Goal: Task Accomplishment & Management: Manage account settings

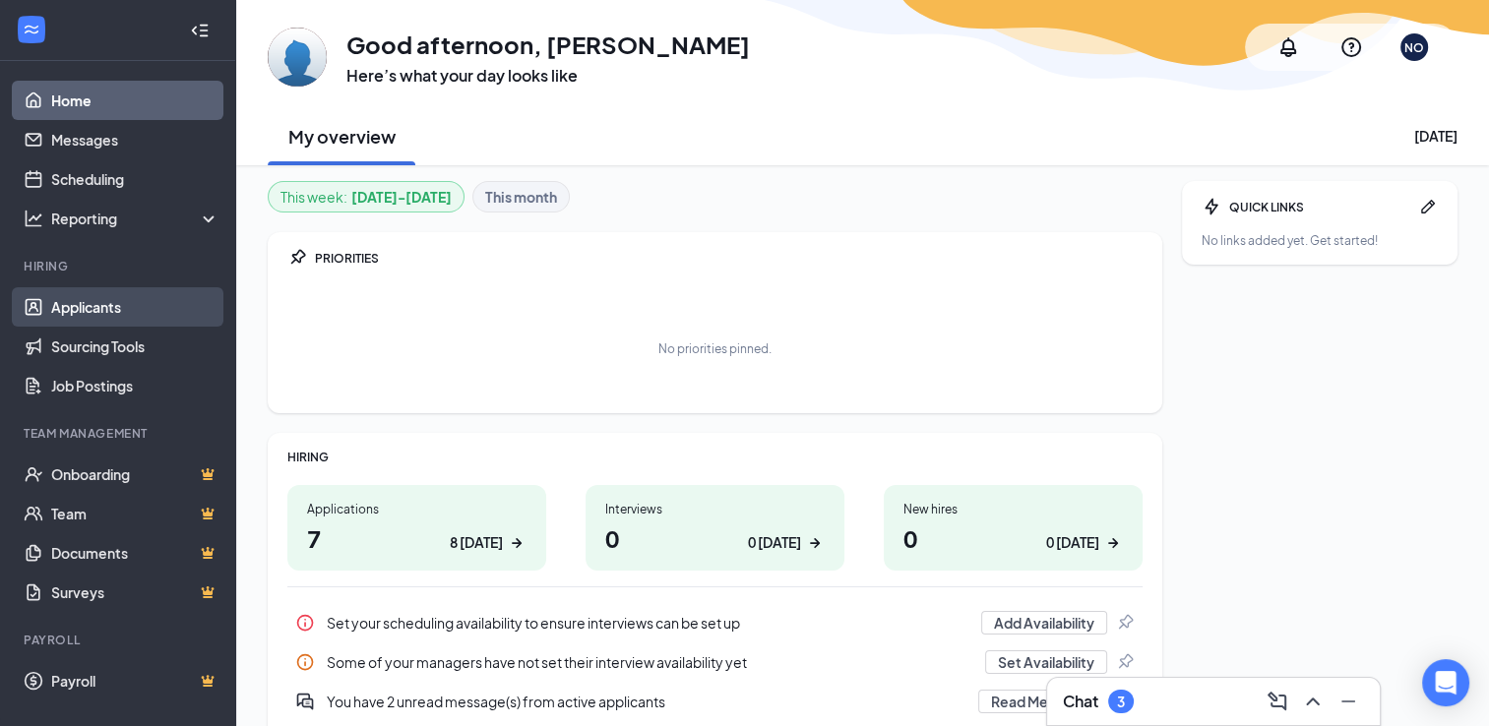
click at [90, 306] on link "Applicants" at bounding box center [135, 306] width 168 height 39
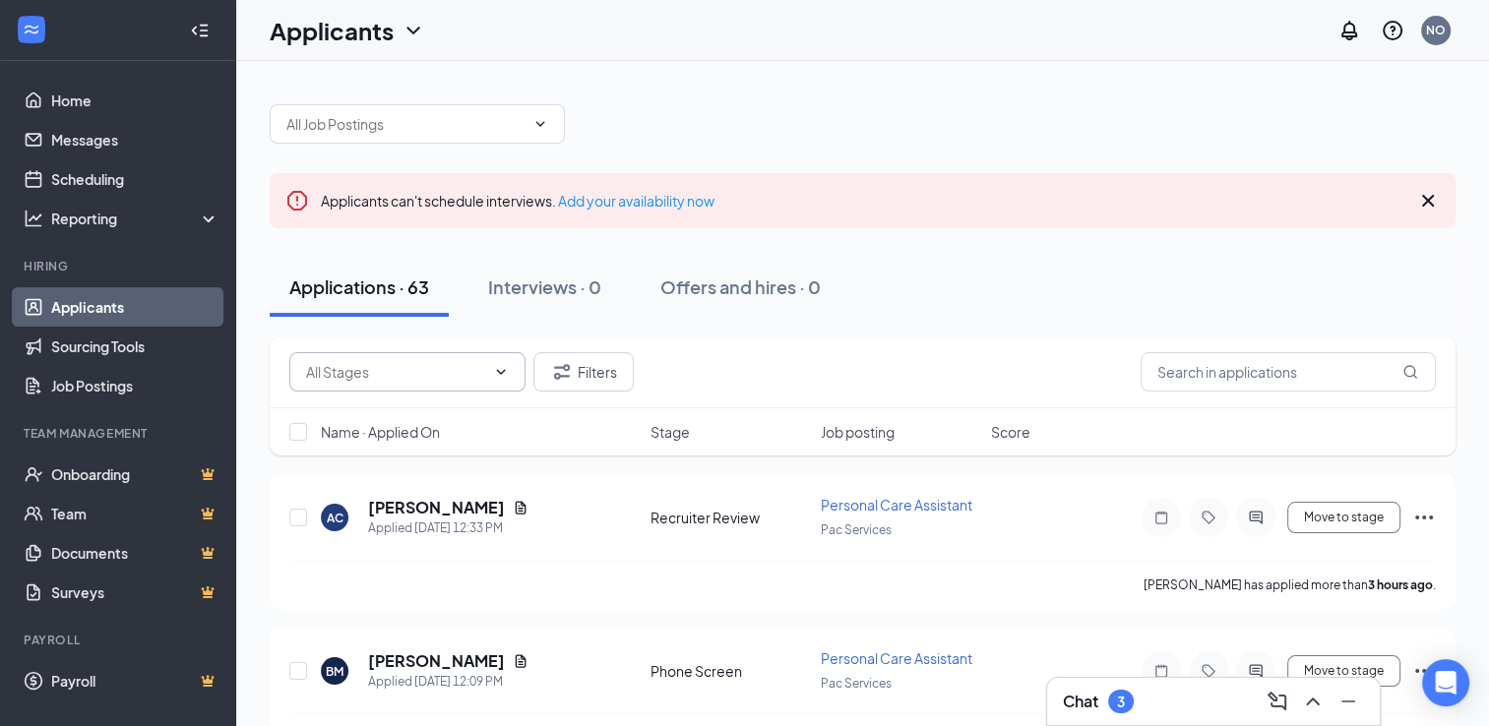
click at [445, 364] on input "text" at bounding box center [395, 372] width 179 height 22
click at [378, 406] on div "Manager Review (37)" at bounding box center [387, 409] width 133 height 22
type input "Manager Review (37)"
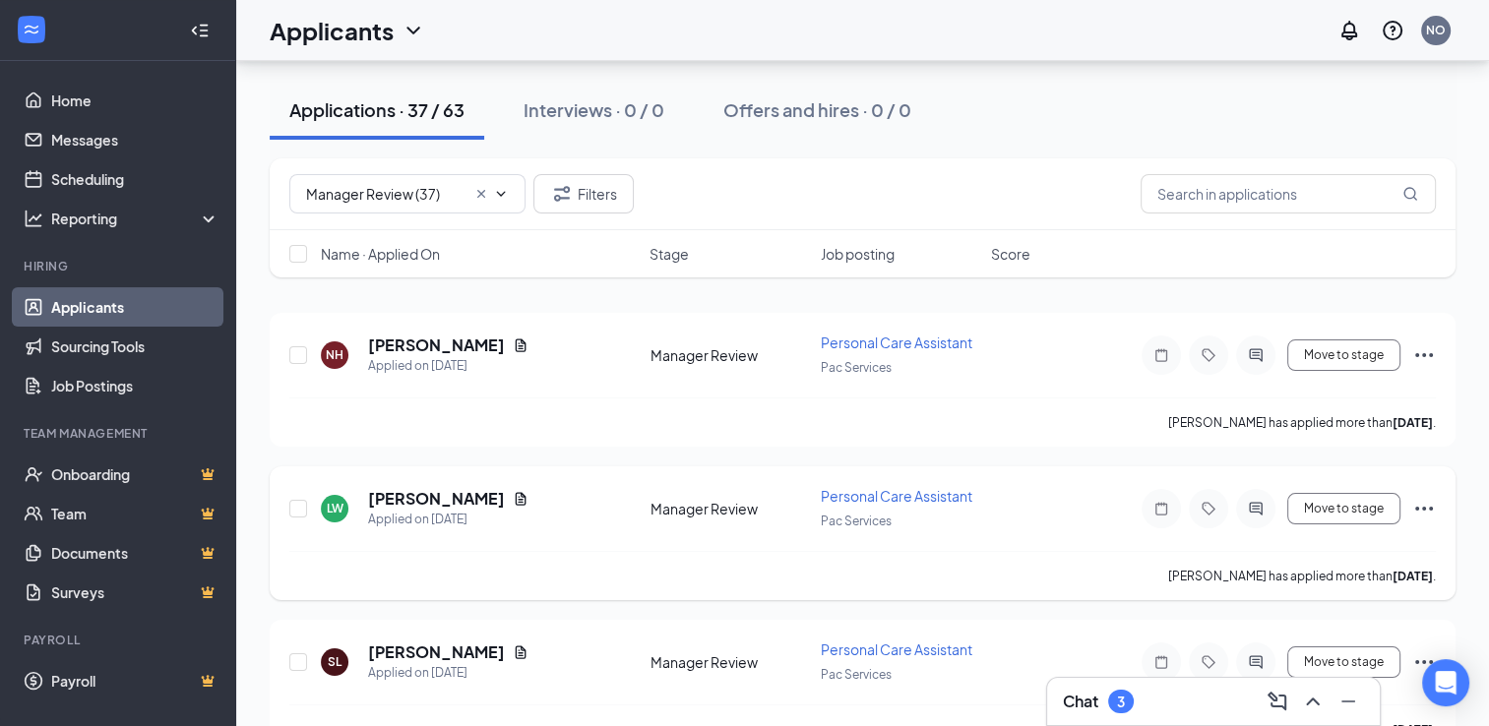
scroll to position [197, 0]
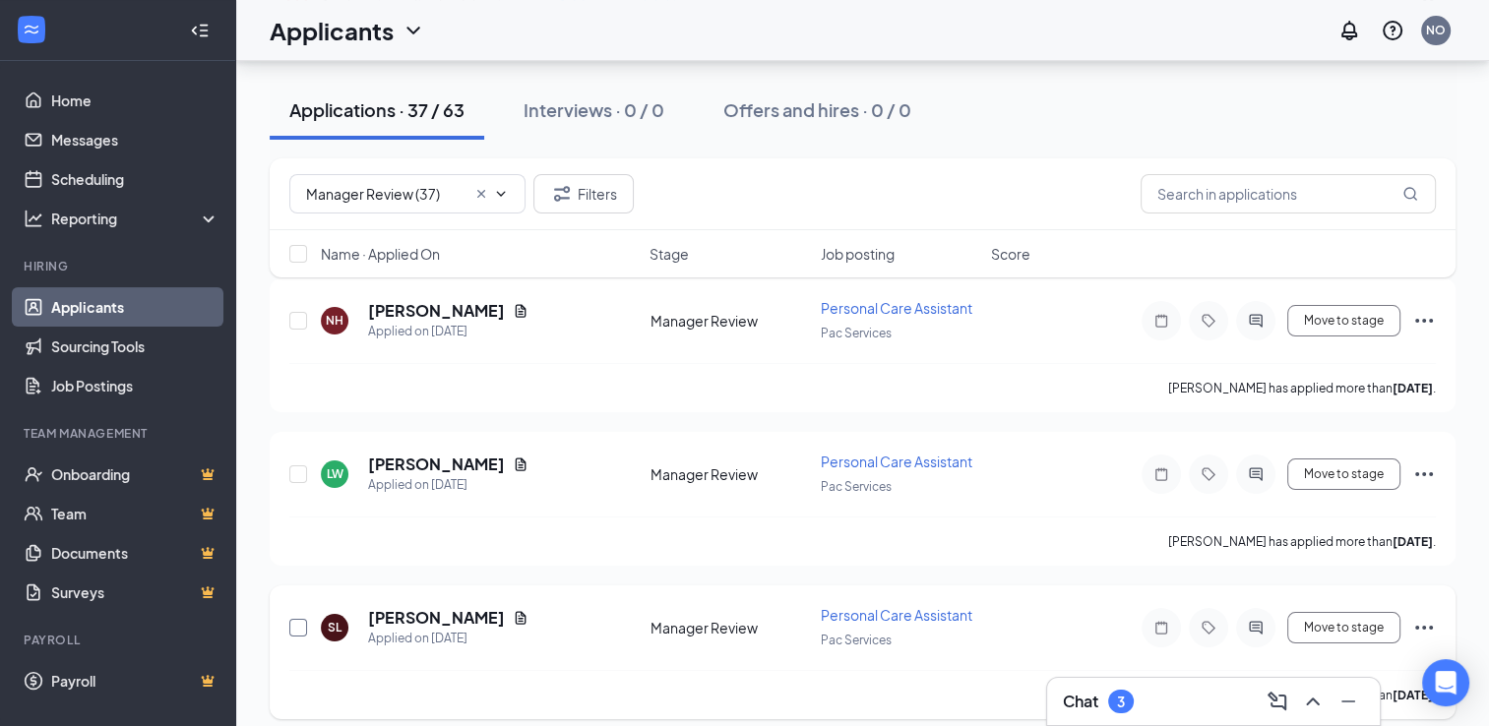
click at [295, 624] on input "checkbox" at bounding box center [298, 628] width 18 height 18
checkbox input "true"
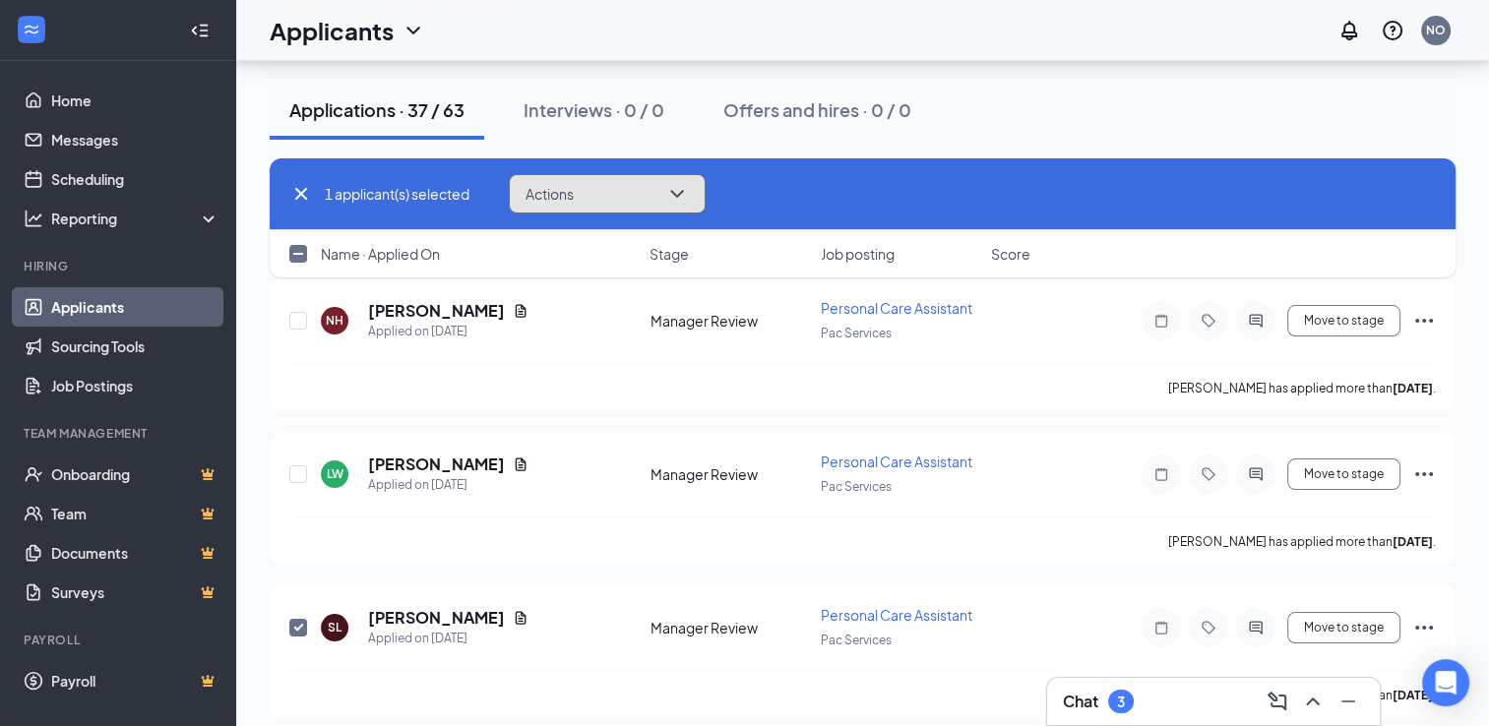
click at [624, 206] on button "Actions" at bounding box center [607, 193] width 197 height 39
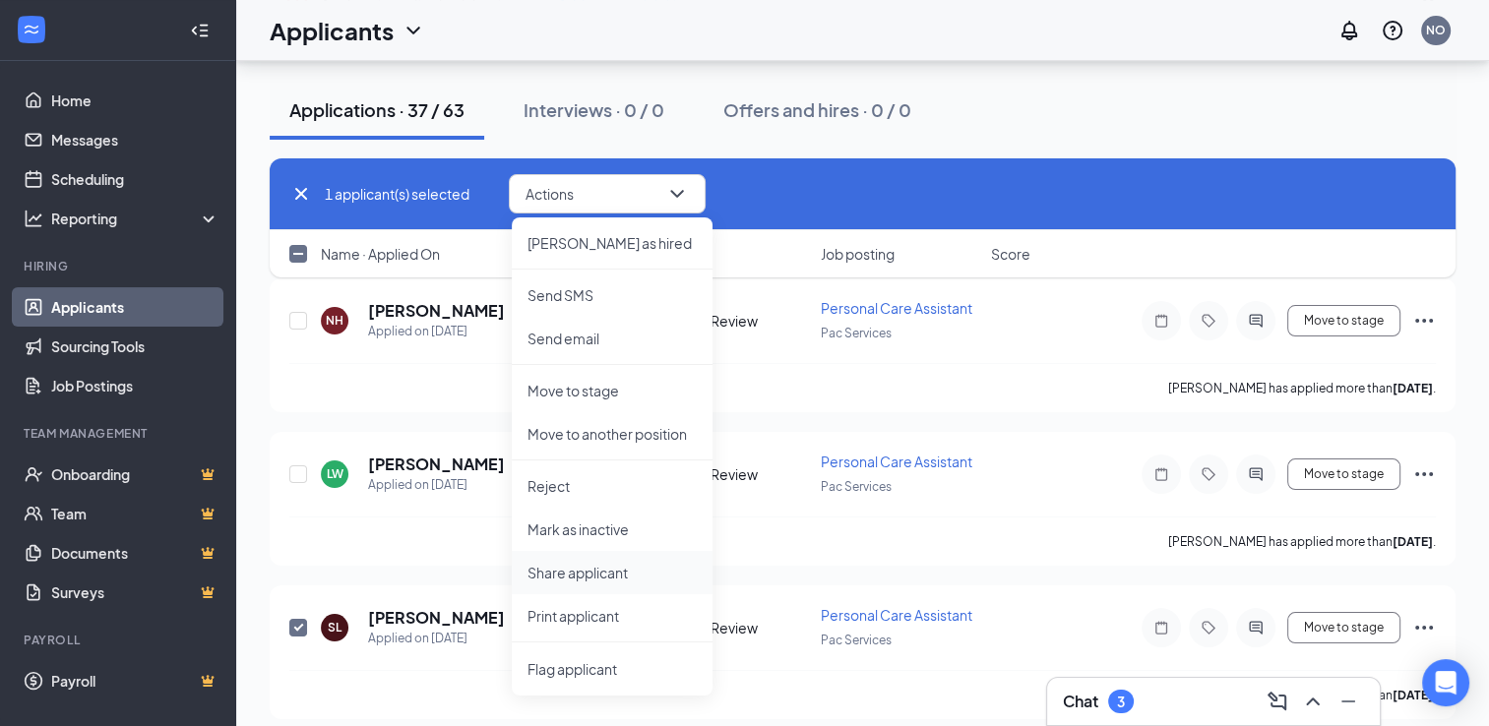
click at [566, 573] on p "Share applicant" at bounding box center [611, 573] width 169 height 20
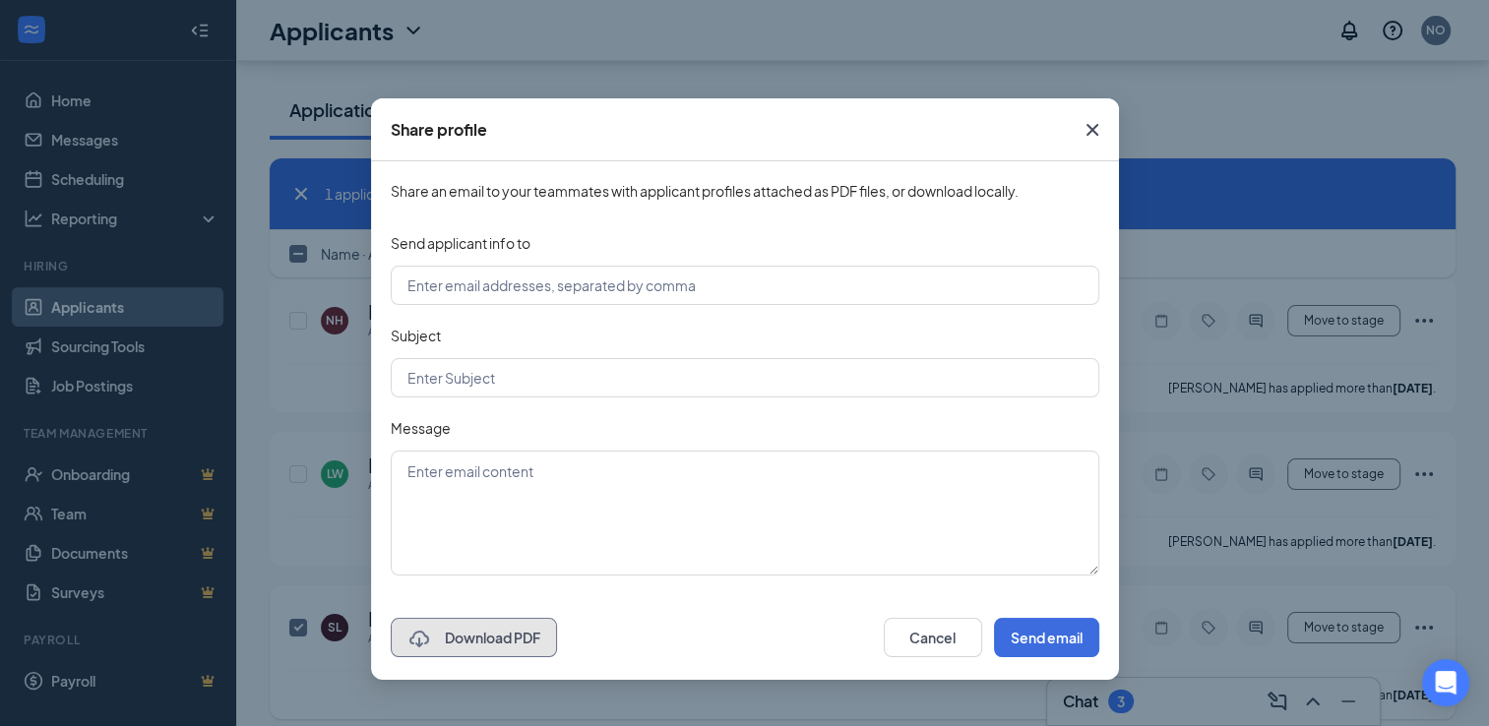
click at [503, 632] on button "Download PDF" at bounding box center [474, 637] width 166 height 39
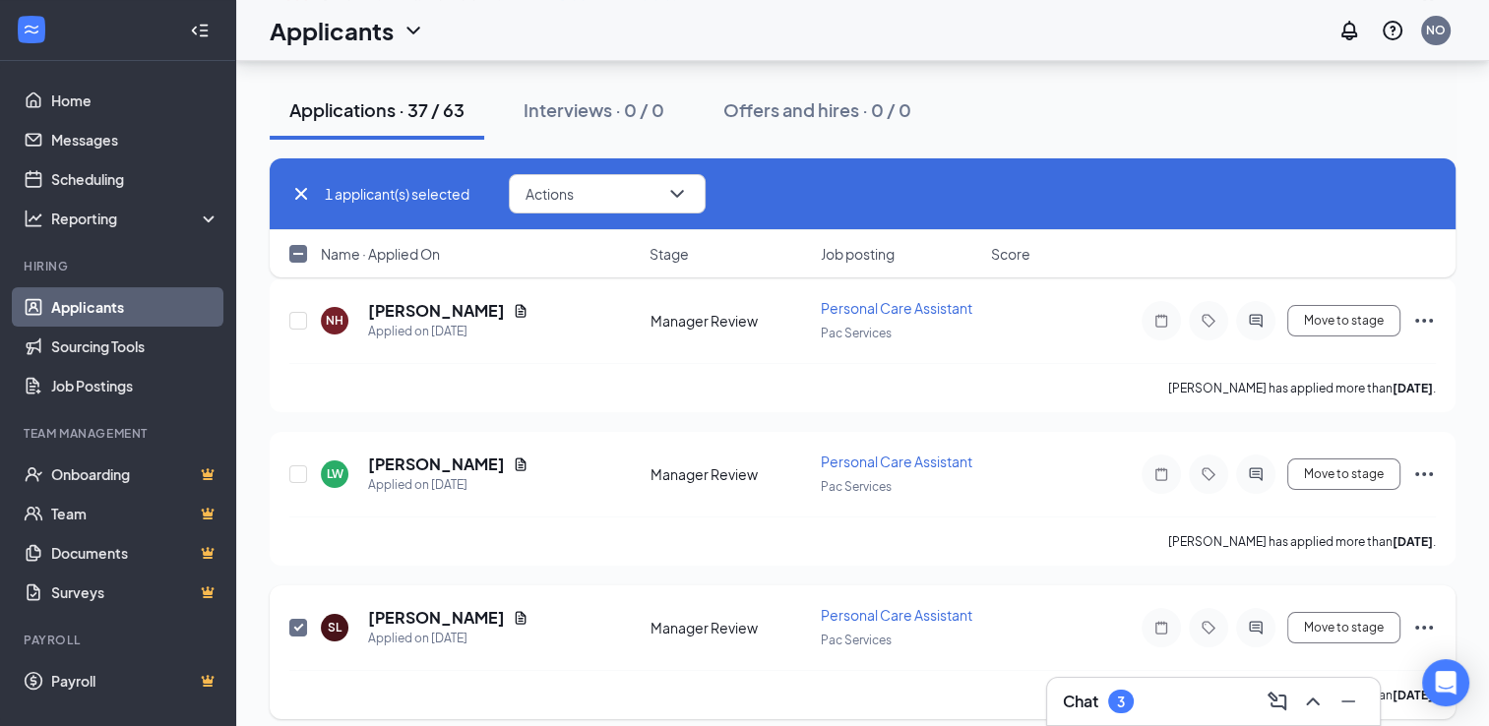
click at [294, 624] on input "checkbox" at bounding box center [298, 628] width 18 height 18
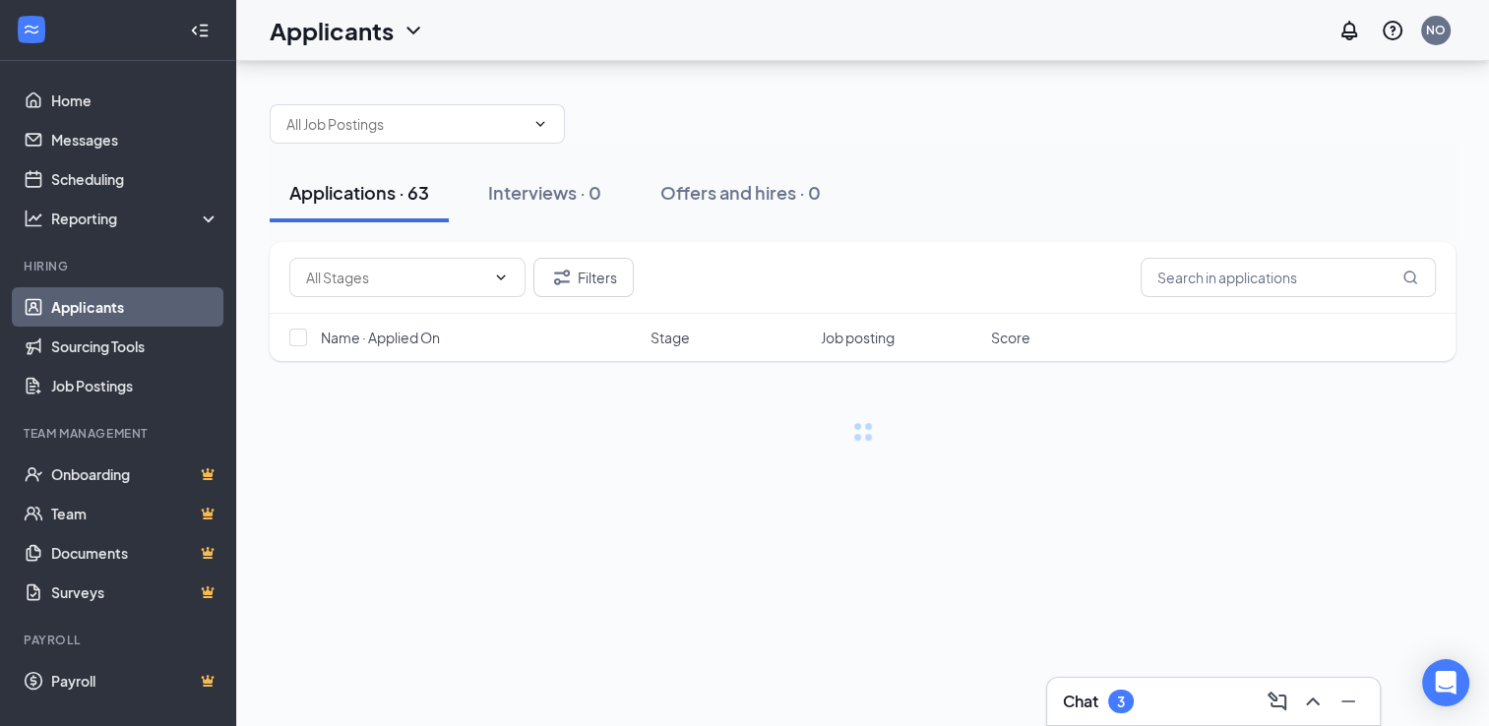
scroll to position [0, 0]
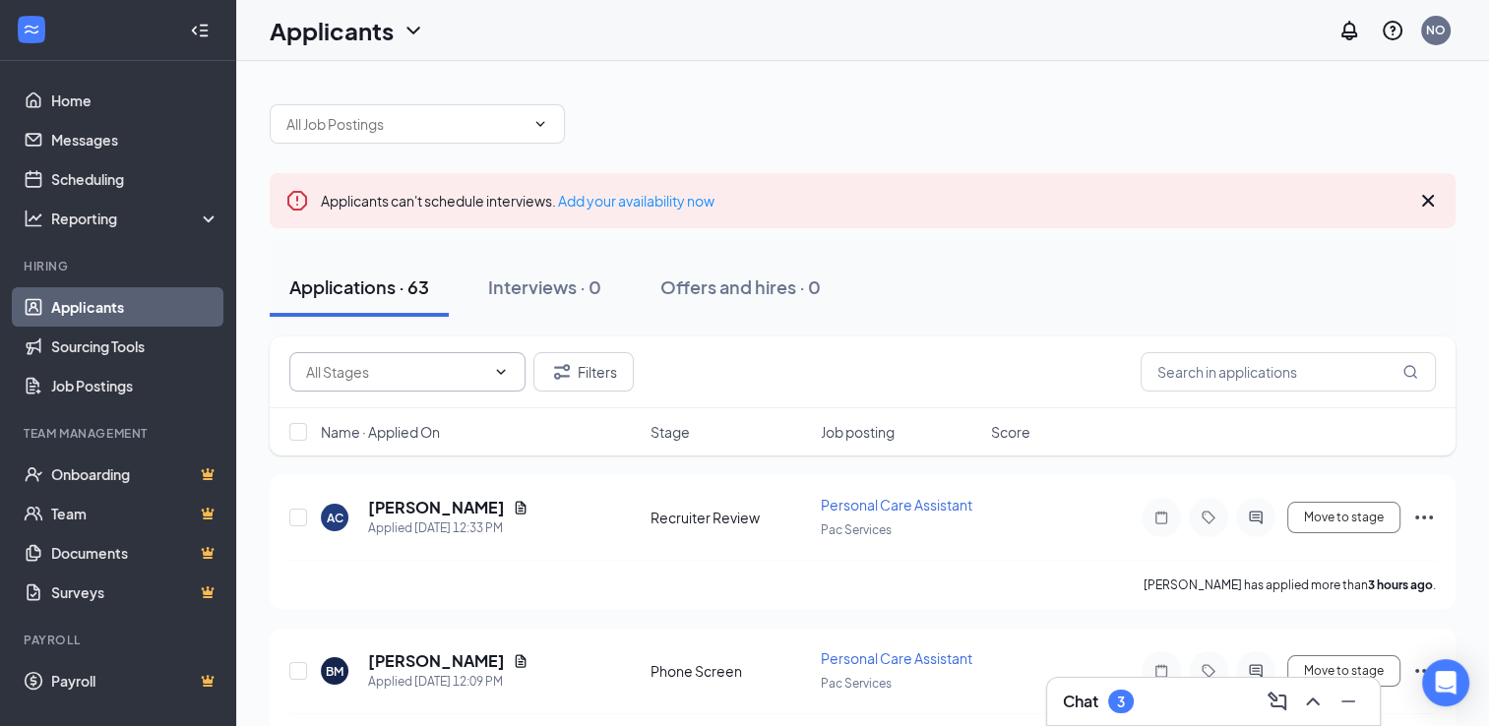
click at [425, 368] on input "text" at bounding box center [395, 372] width 179 height 22
click at [394, 408] on div "Manager Review (37)" at bounding box center [387, 409] width 133 height 22
type input "Manager Review (37)"
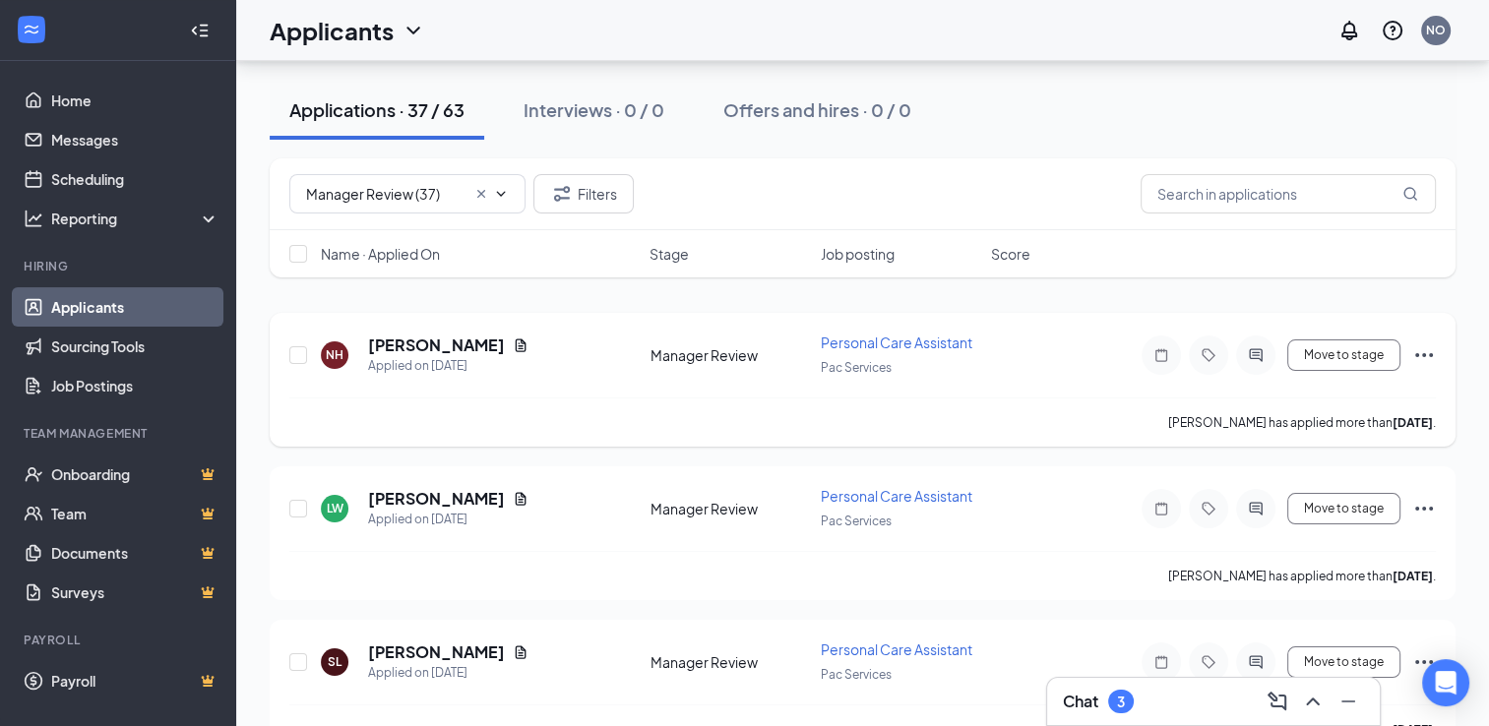
scroll to position [197, 0]
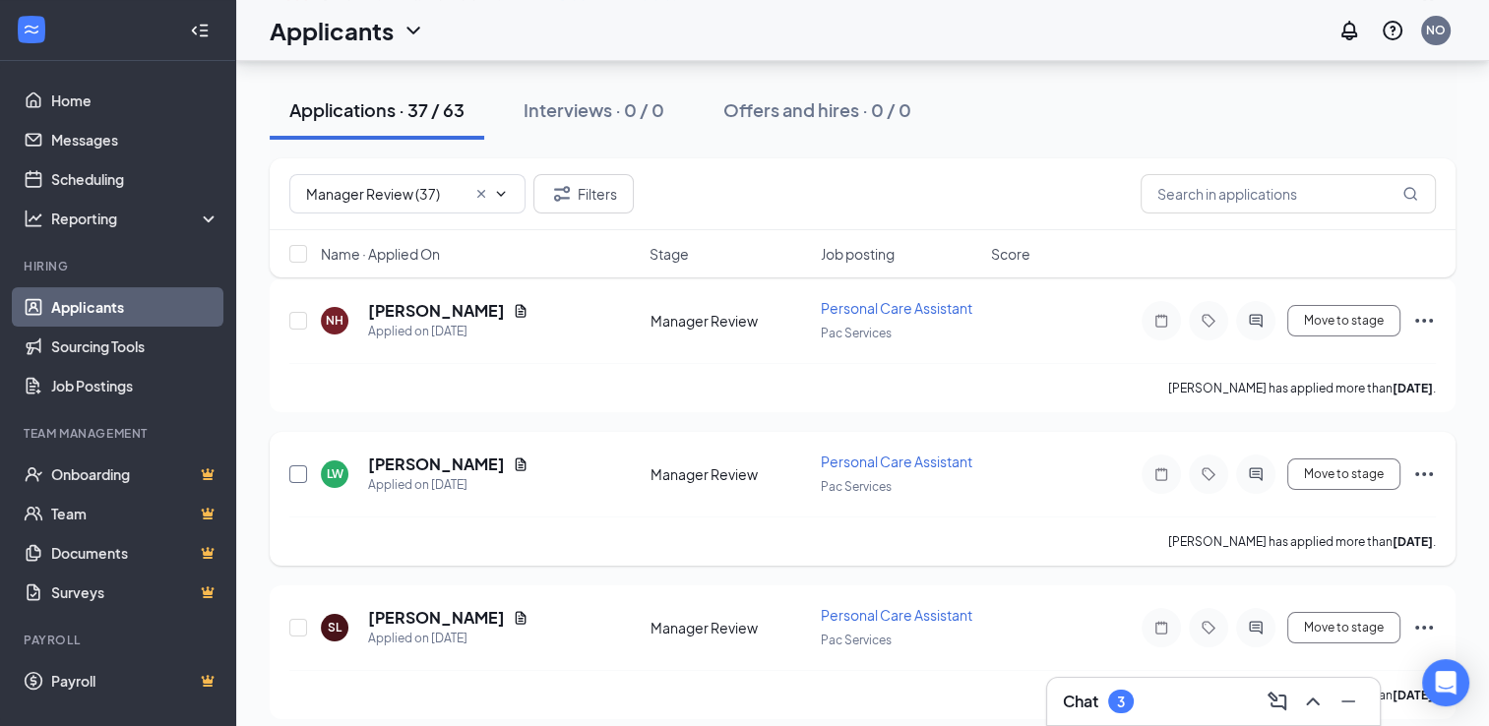
click at [302, 474] on input "checkbox" at bounding box center [298, 474] width 18 height 18
checkbox input "true"
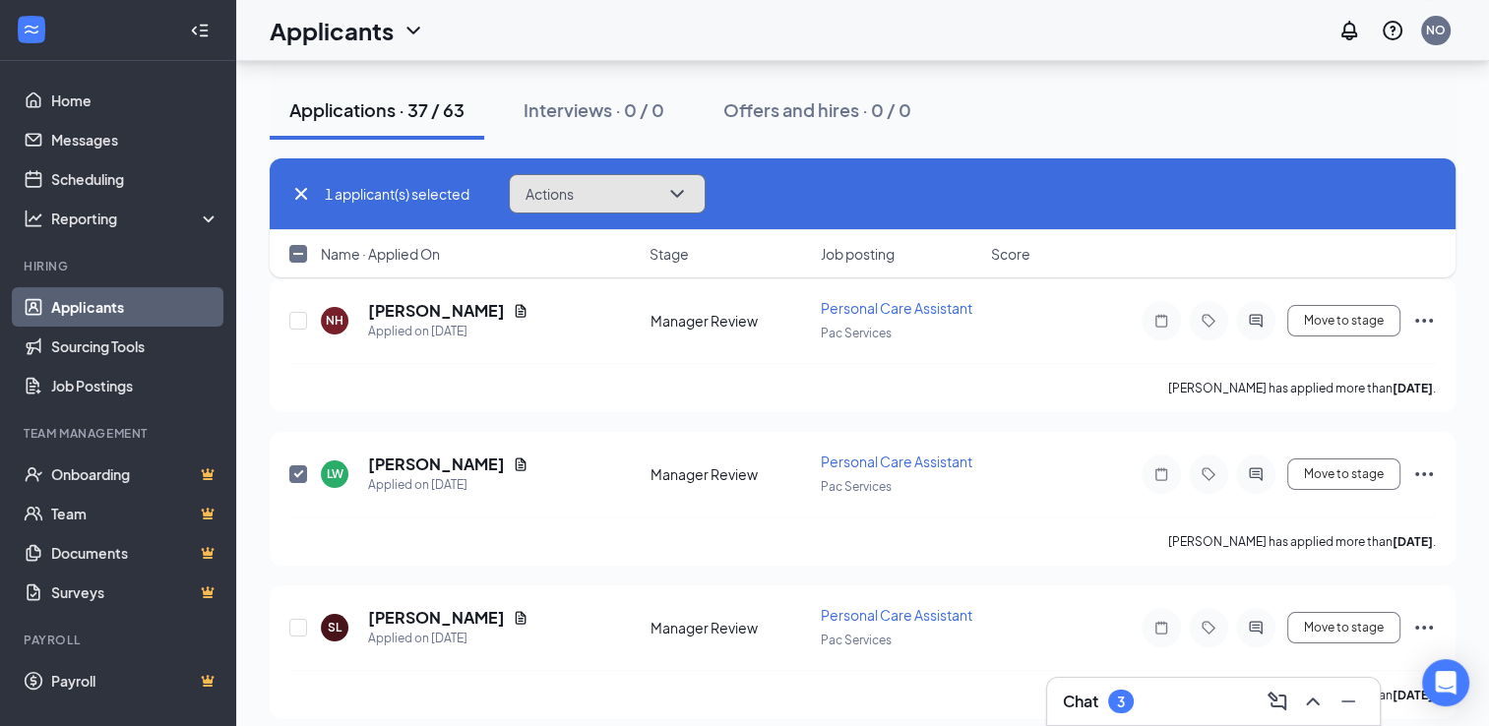
click at [630, 184] on button "Actions" at bounding box center [607, 193] width 197 height 39
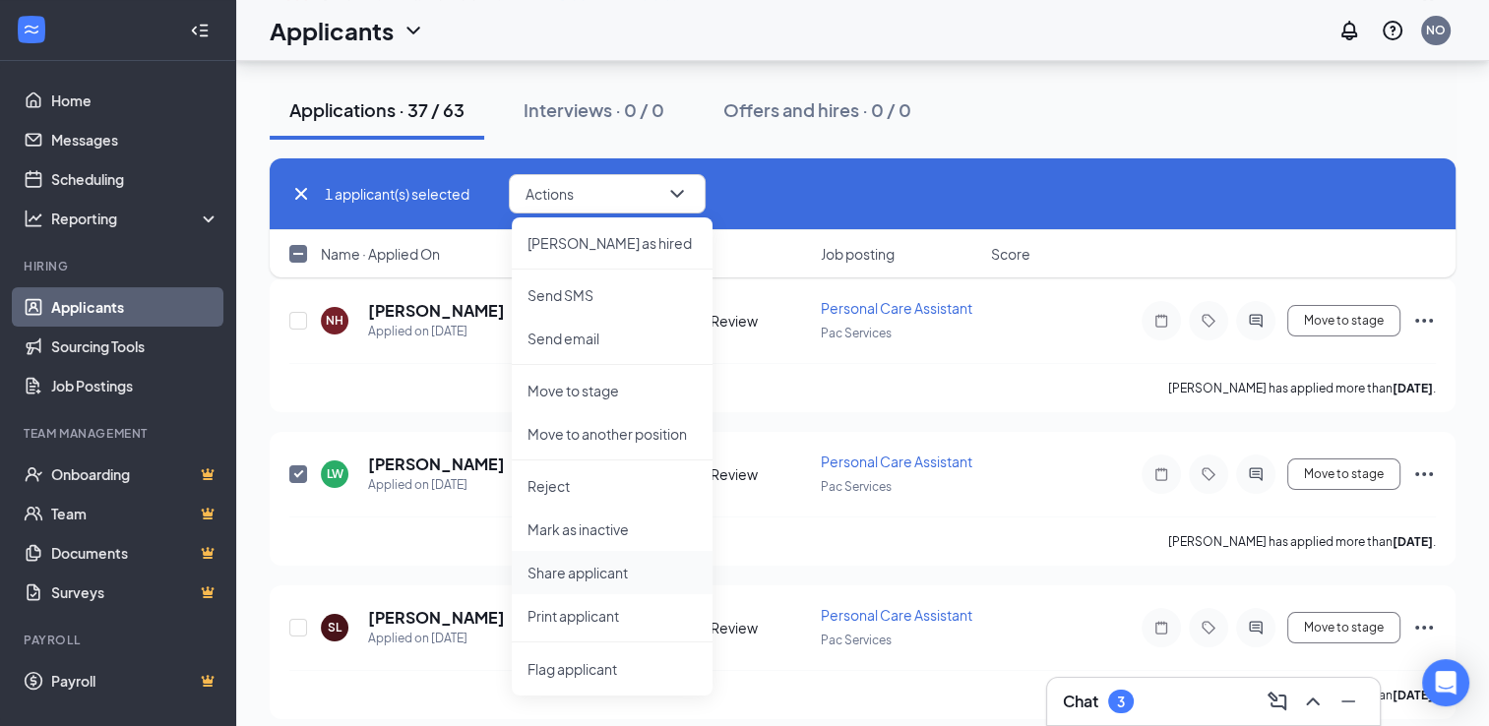
click at [545, 573] on p "Share applicant" at bounding box center [611, 573] width 169 height 20
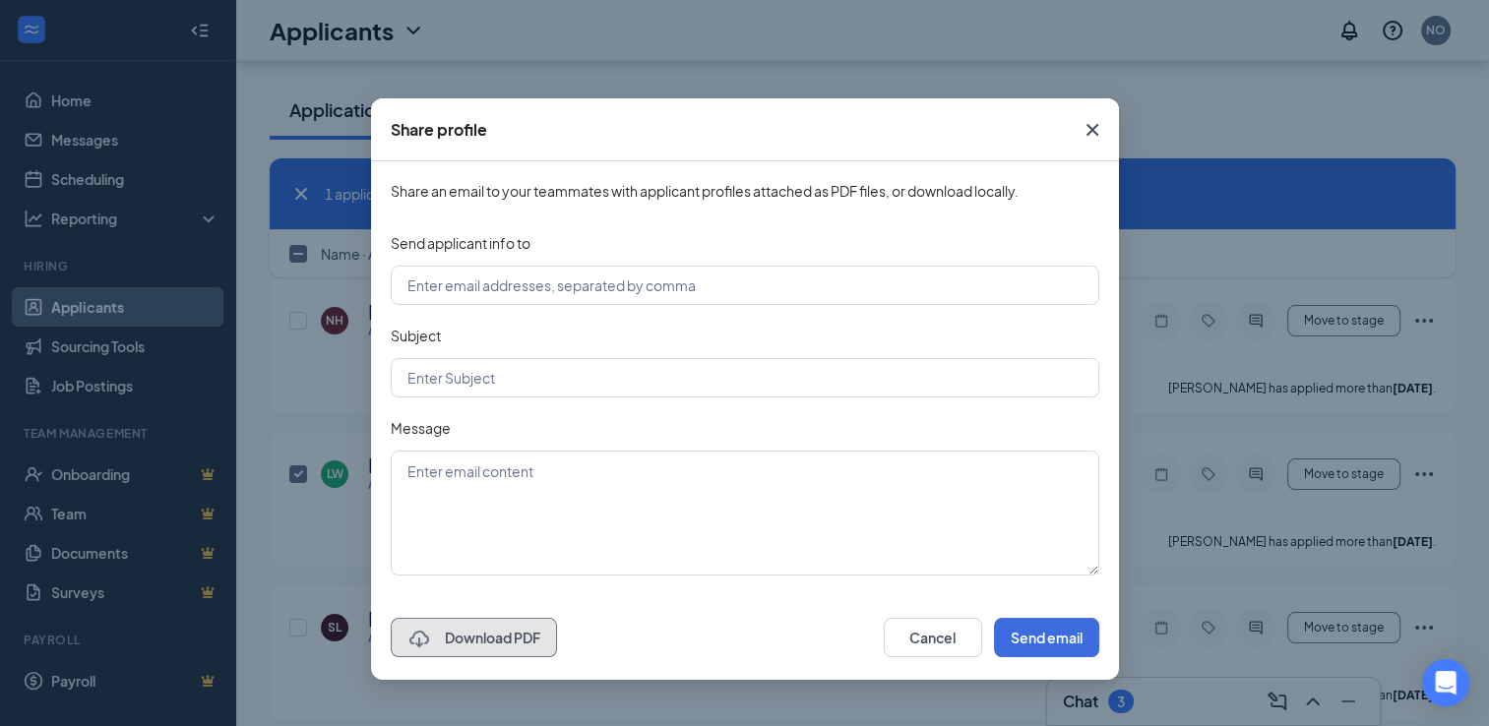
click at [493, 628] on button "Download PDF" at bounding box center [474, 637] width 166 height 39
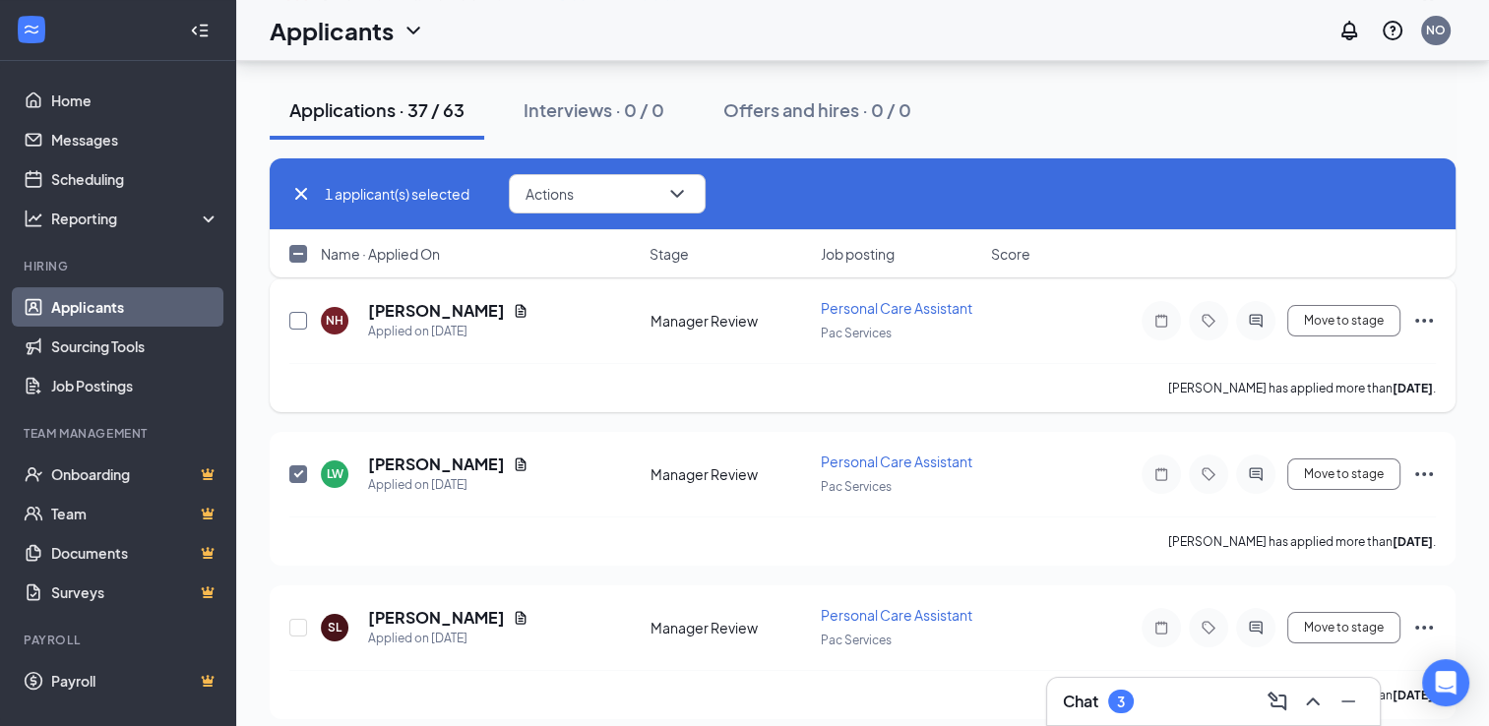
click at [292, 324] on input "checkbox" at bounding box center [298, 321] width 18 height 18
checkbox input "true"
click at [296, 469] on input "checkbox" at bounding box center [298, 474] width 18 height 18
checkbox input "false"
click at [646, 195] on button "Actions" at bounding box center [607, 193] width 197 height 39
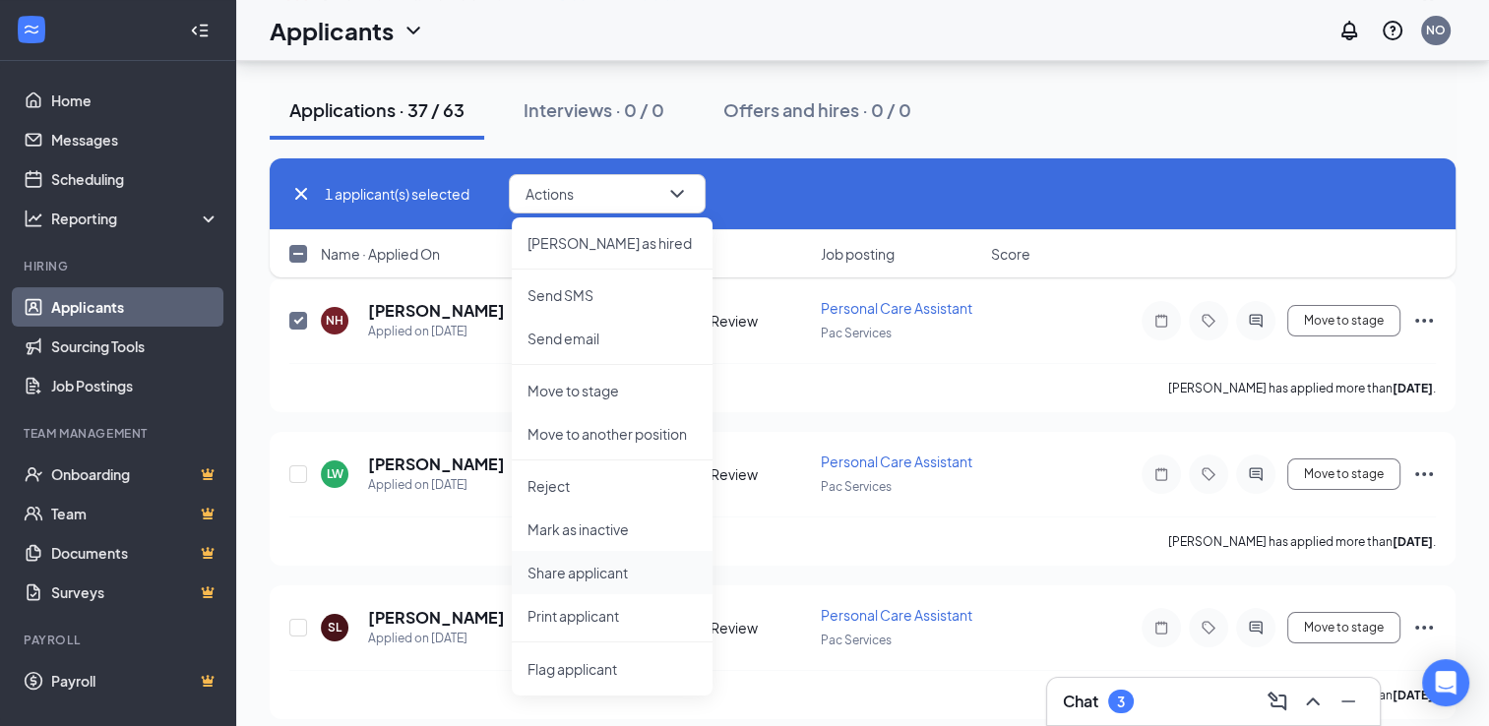
click at [551, 567] on p "Share applicant" at bounding box center [611, 573] width 169 height 20
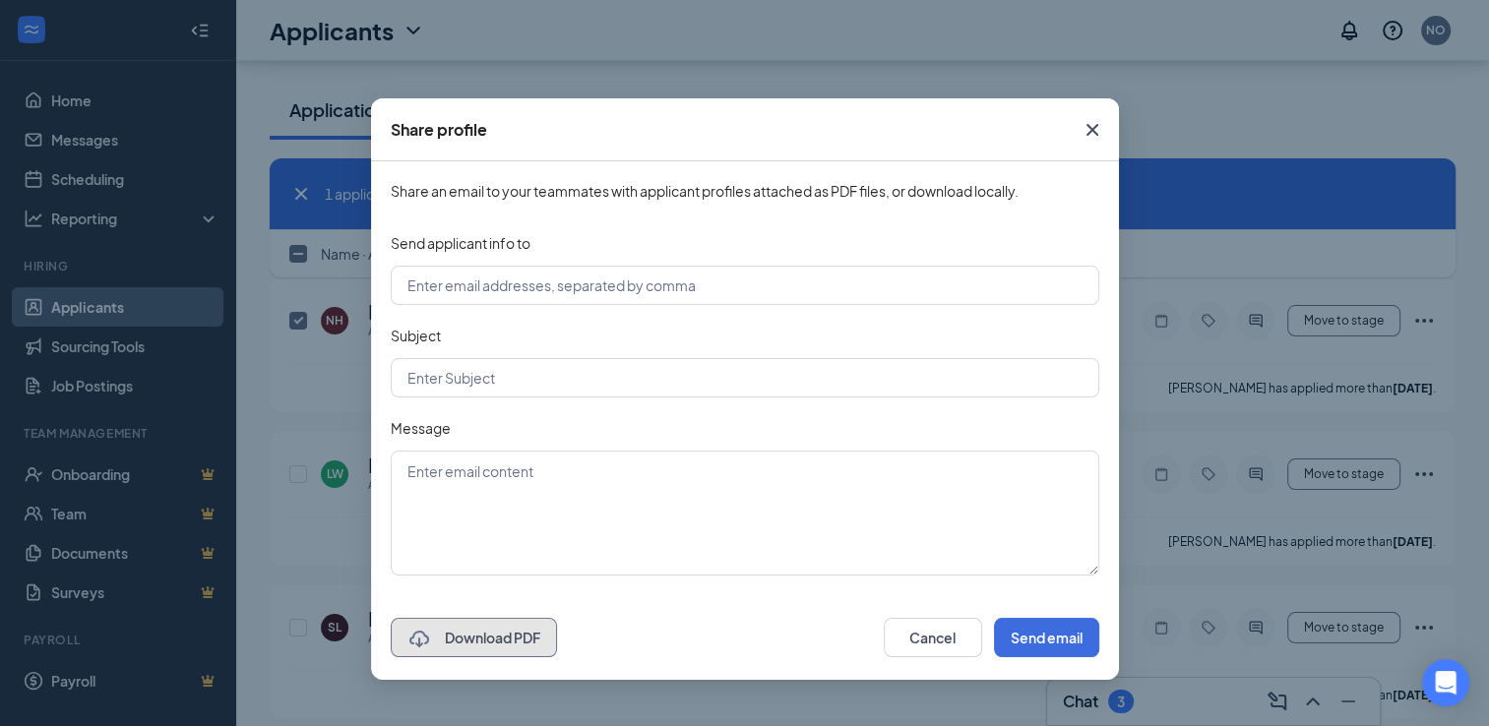
click at [515, 629] on button "Download PDF" at bounding box center [474, 637] width 166 height 39
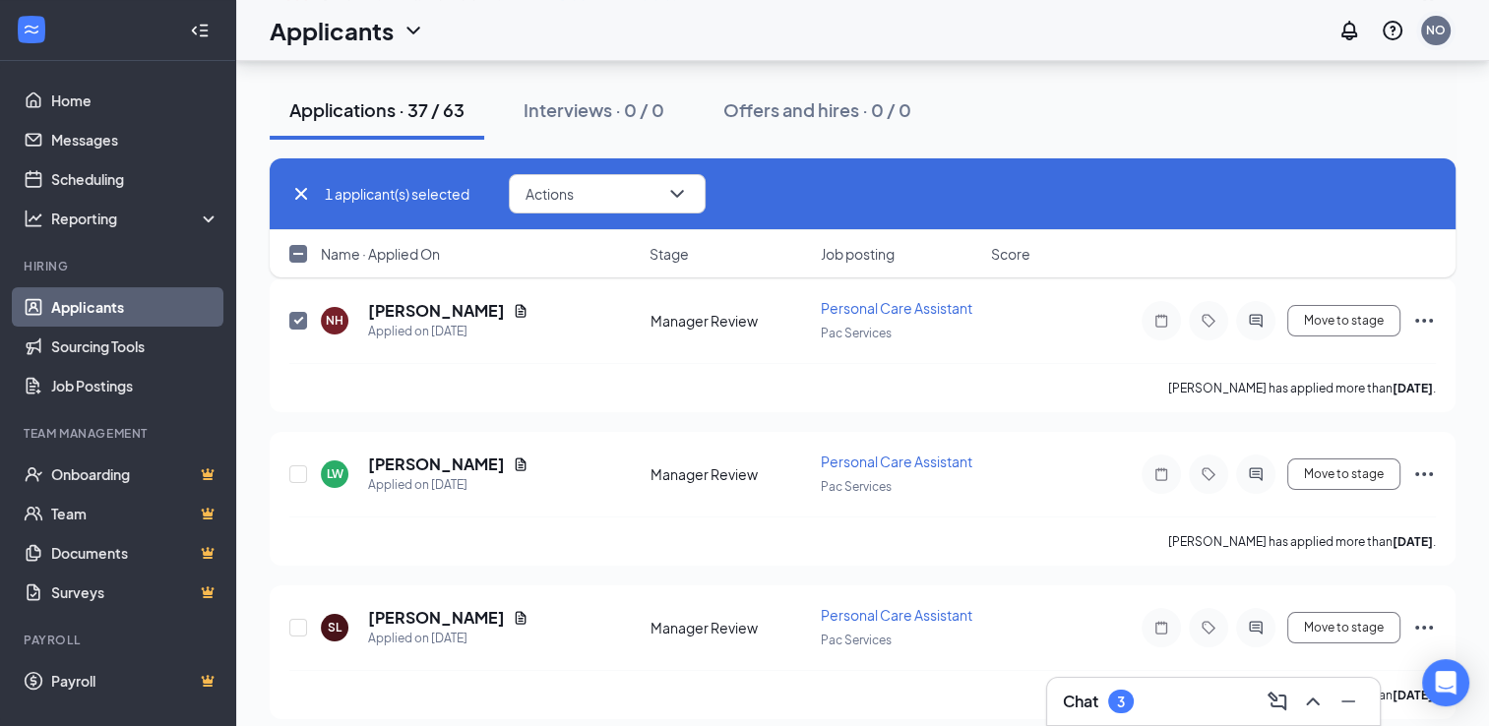
click at [1440, 30] on div "NO" at bounding box center [1436, 30] width 20 height 17
